Goal: Task Accomplishment & Management: Manage account settings

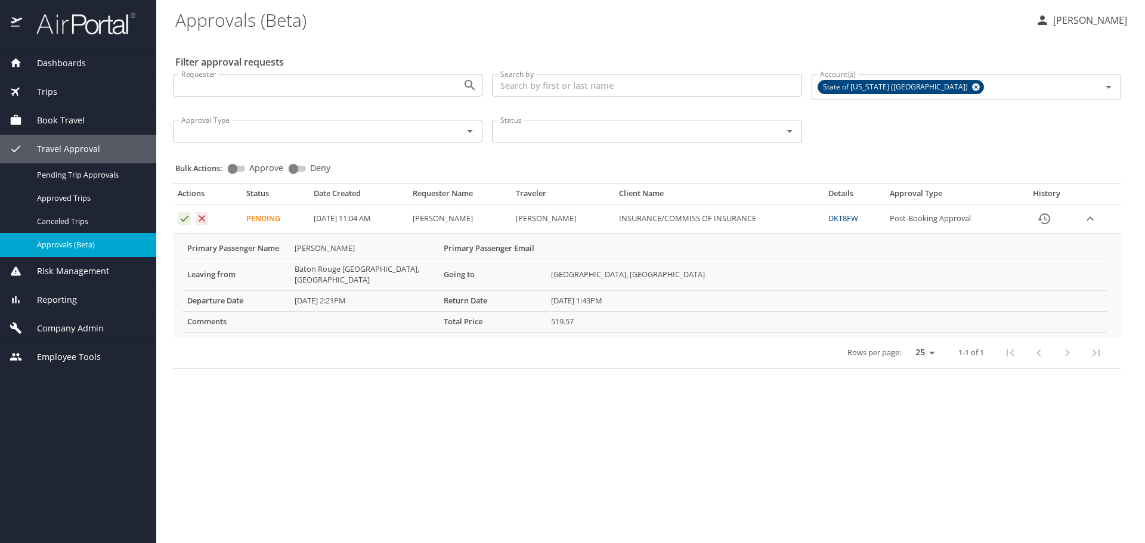
click at [1068, 20] on p "Jessica Naquin" at bounding box center [1089, 20] width 78 height 14
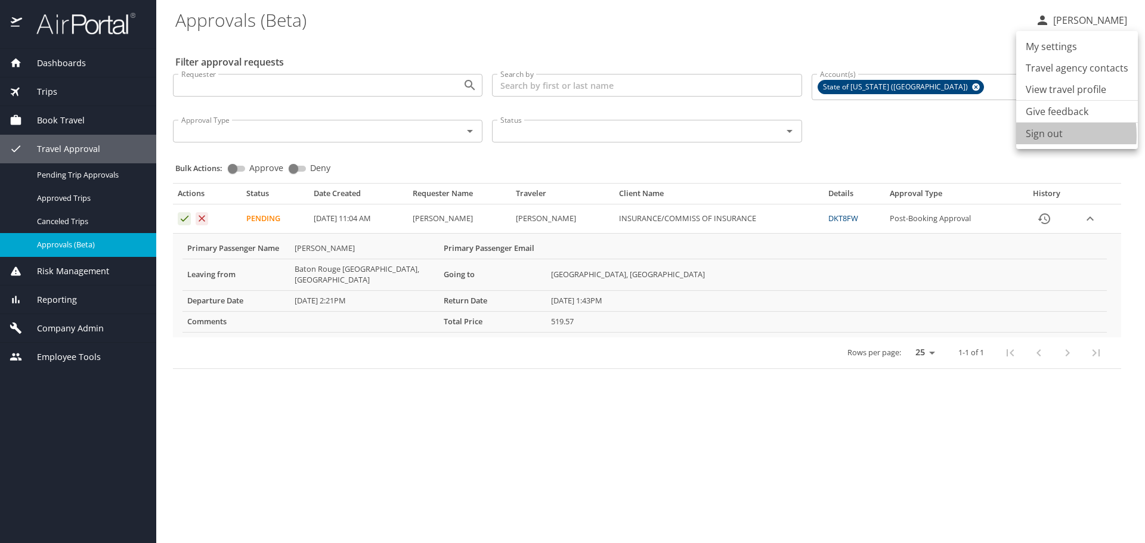
click at [1034, 135] on li "Sign out" at bounding box center [1077, 133] width 122 height 21
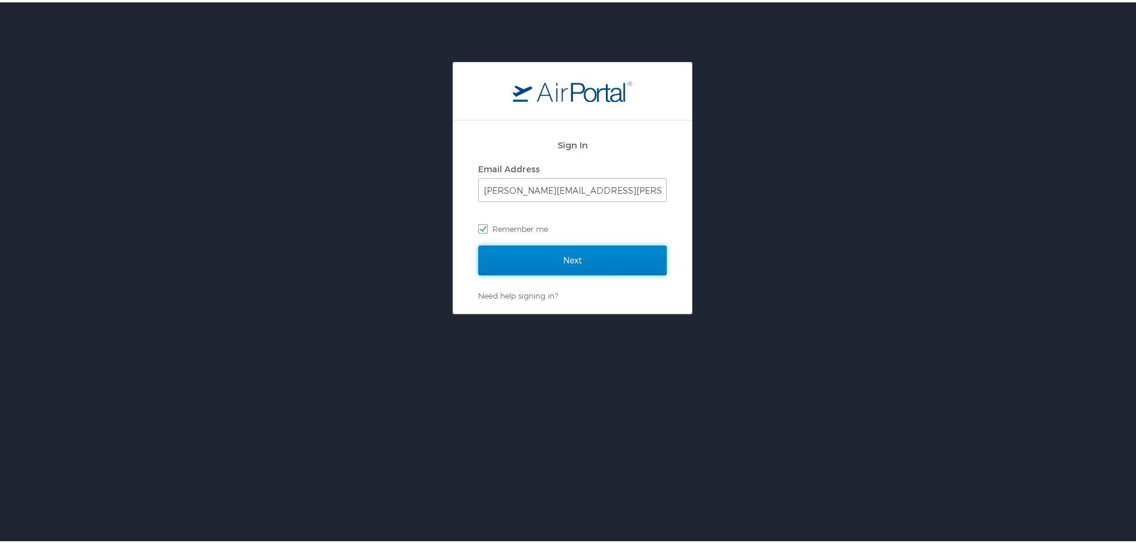
click at [492, 264] on input "Next" at bounding box center [572, 258] width 188 height 30
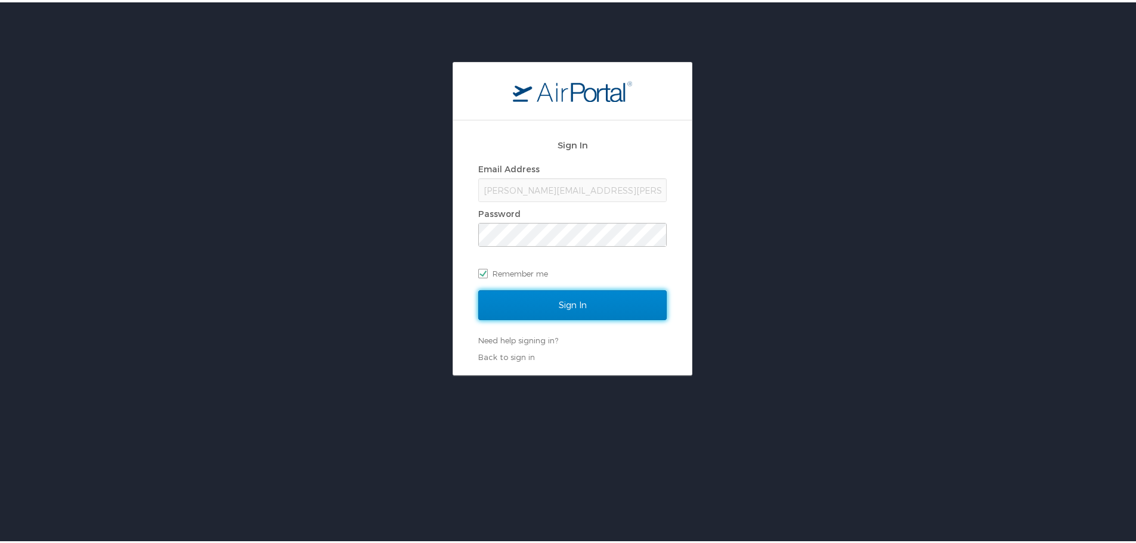
click at [514, 308] on input "Sign In" at bounding box center [572, 303] width 188 height 30
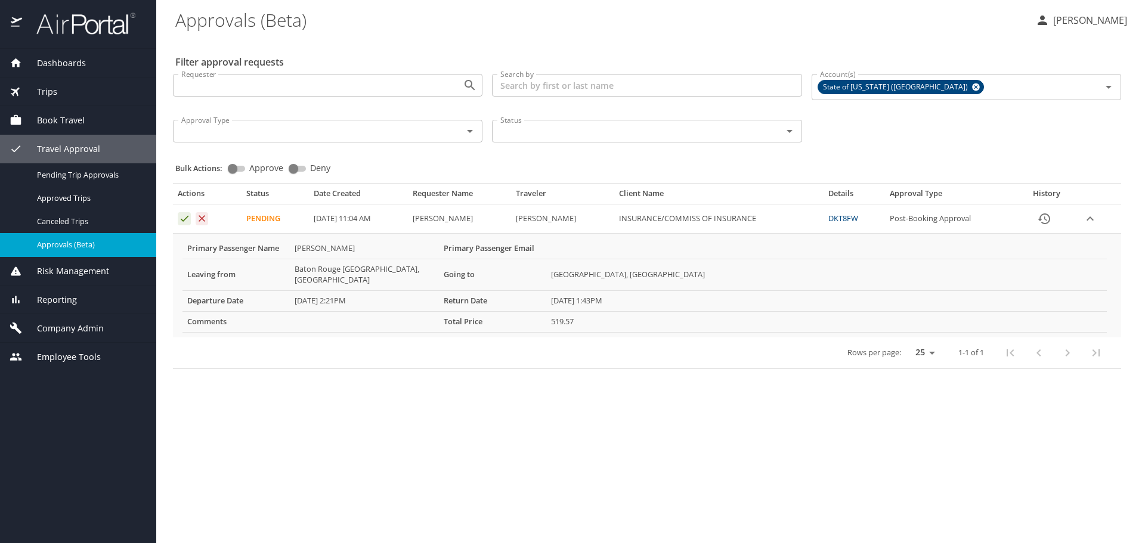
click at [1044, 218] on icon "History" at bounding box center [1044, 219] width 14 height 14
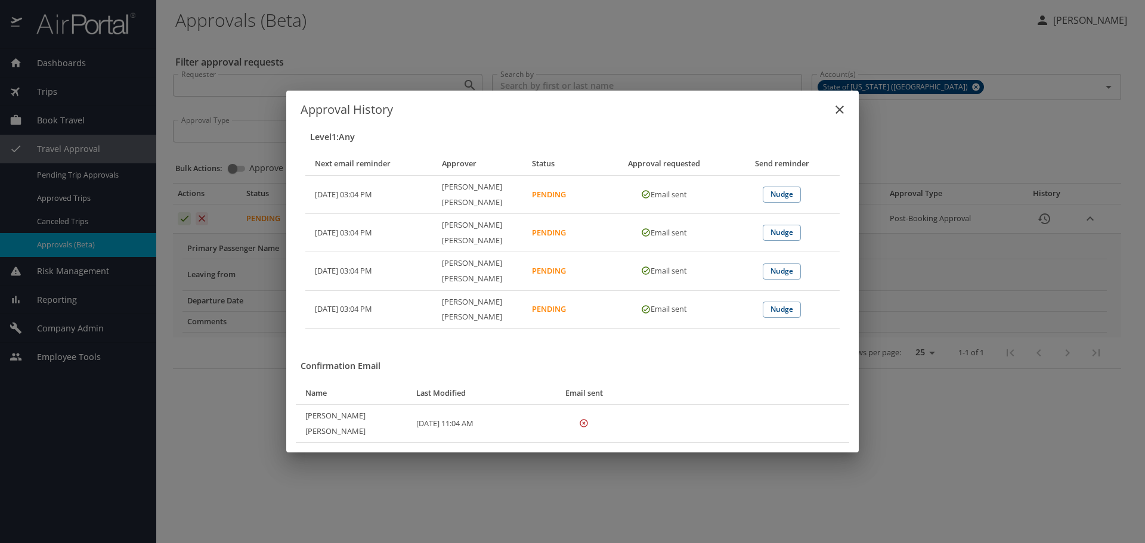
click at [836, 117] on icon "close" at bounding box center [840, 110] width 14 height 14
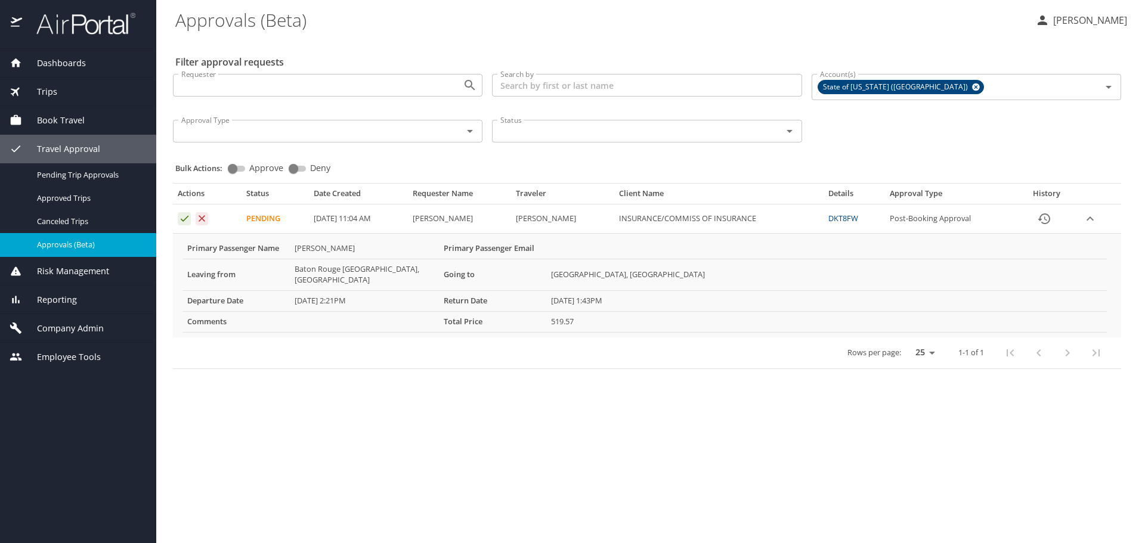
click at [841, 218] on link "DKT8FW" at bounding box center [843, 218] width 30 height 11
click at [1113, 20] on p "Jessica Naquin" at bounding box center [1089, 20] width 78 height 14
click at [1052, 137] on li "Sign out" at bounding box center [1077, 133] width 122 height 21
